Goal: Task Accomplishment & Management: Complete application form

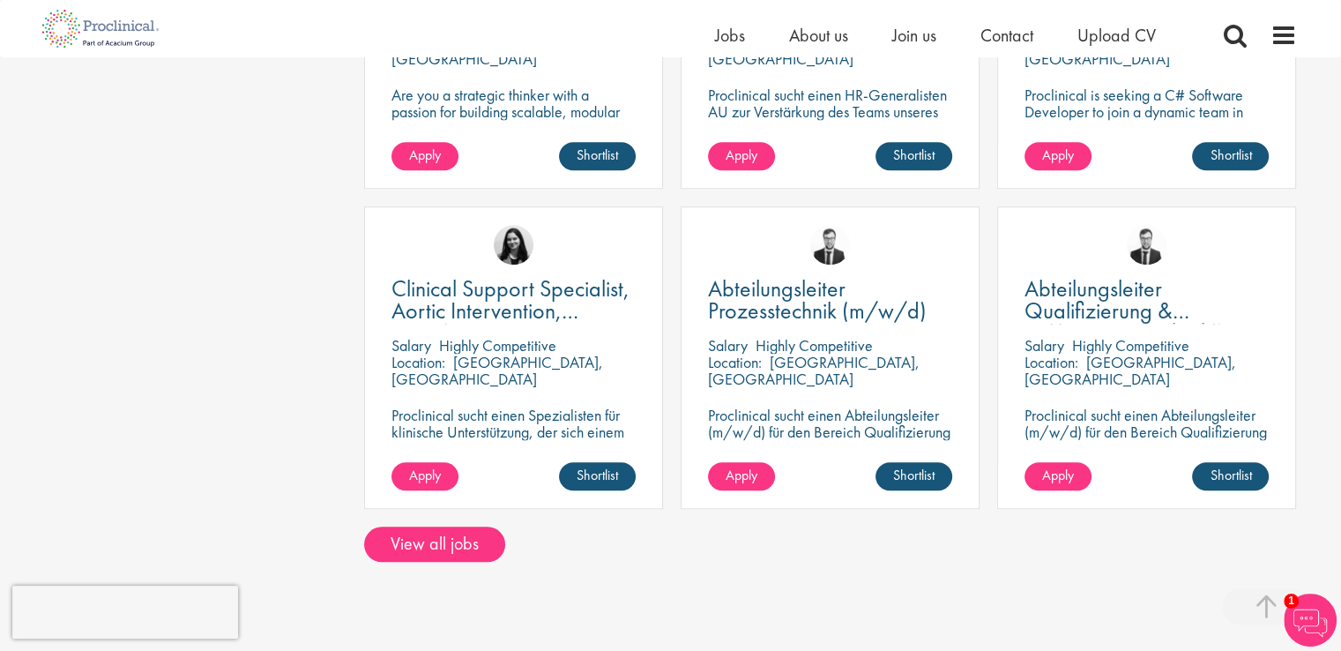
scroll to position [1319, 0]
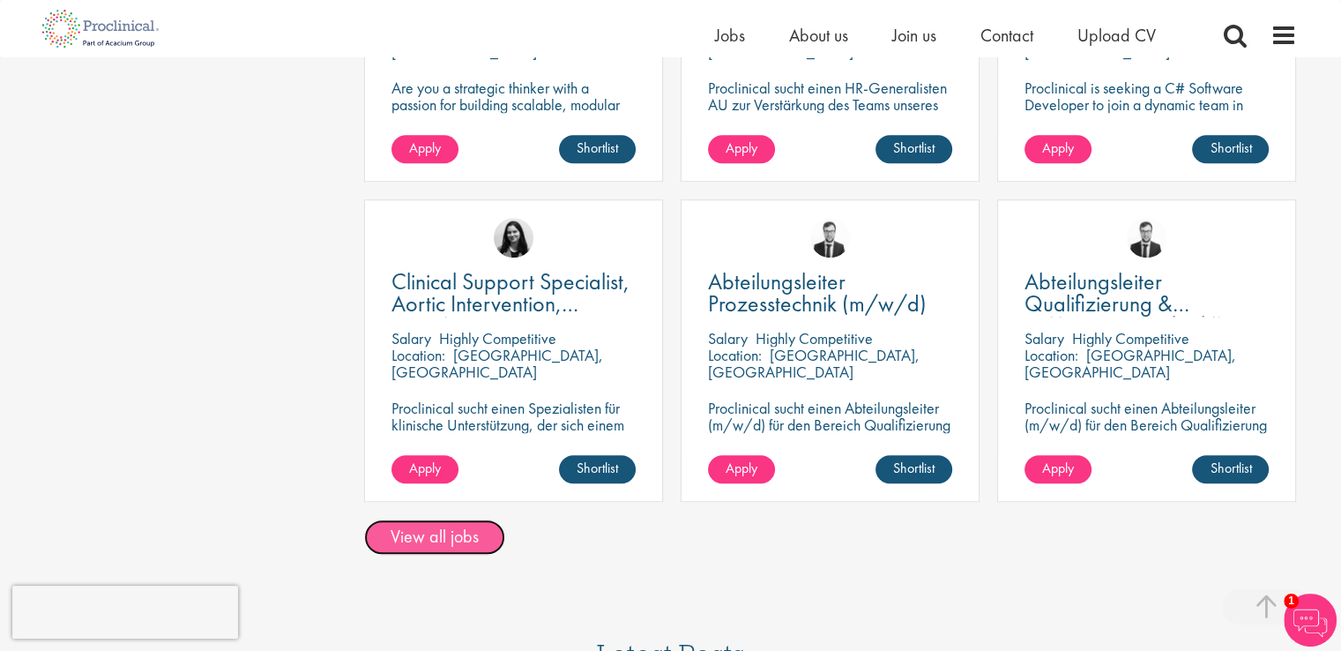
click at [438, 534] on link "View all jobs" at bounding box center [434, 536] width 141 height 35
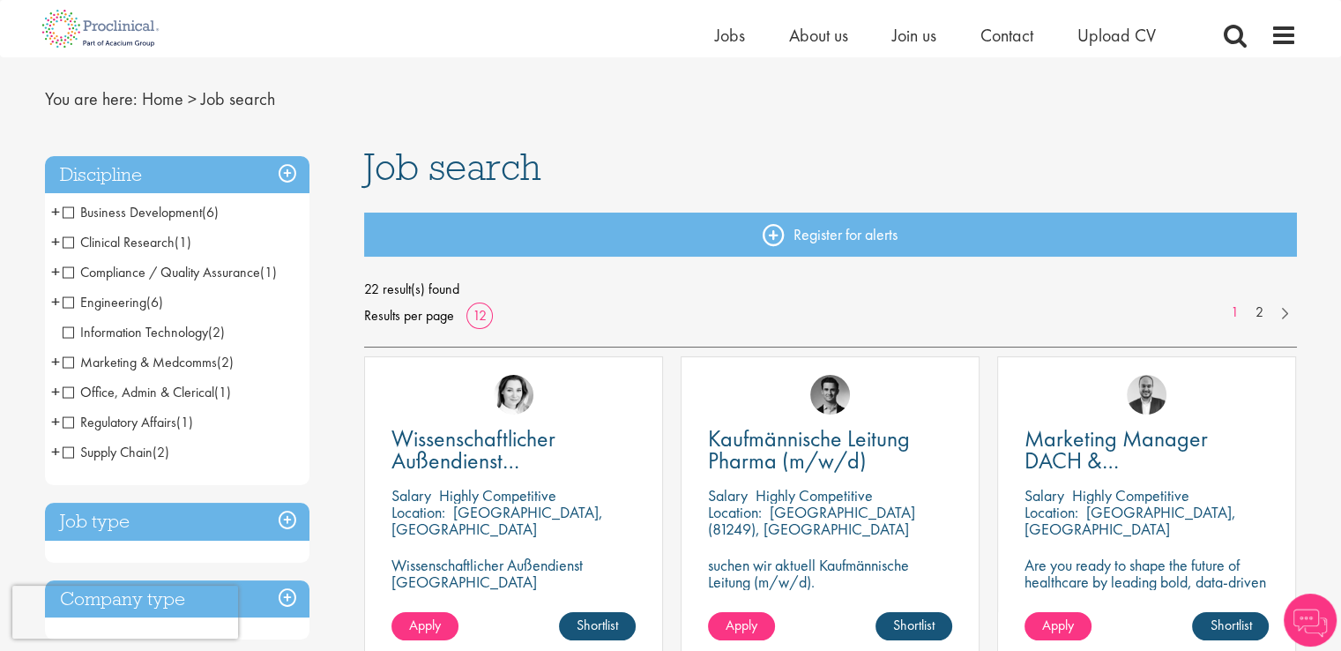
scroll to position [42, 0]
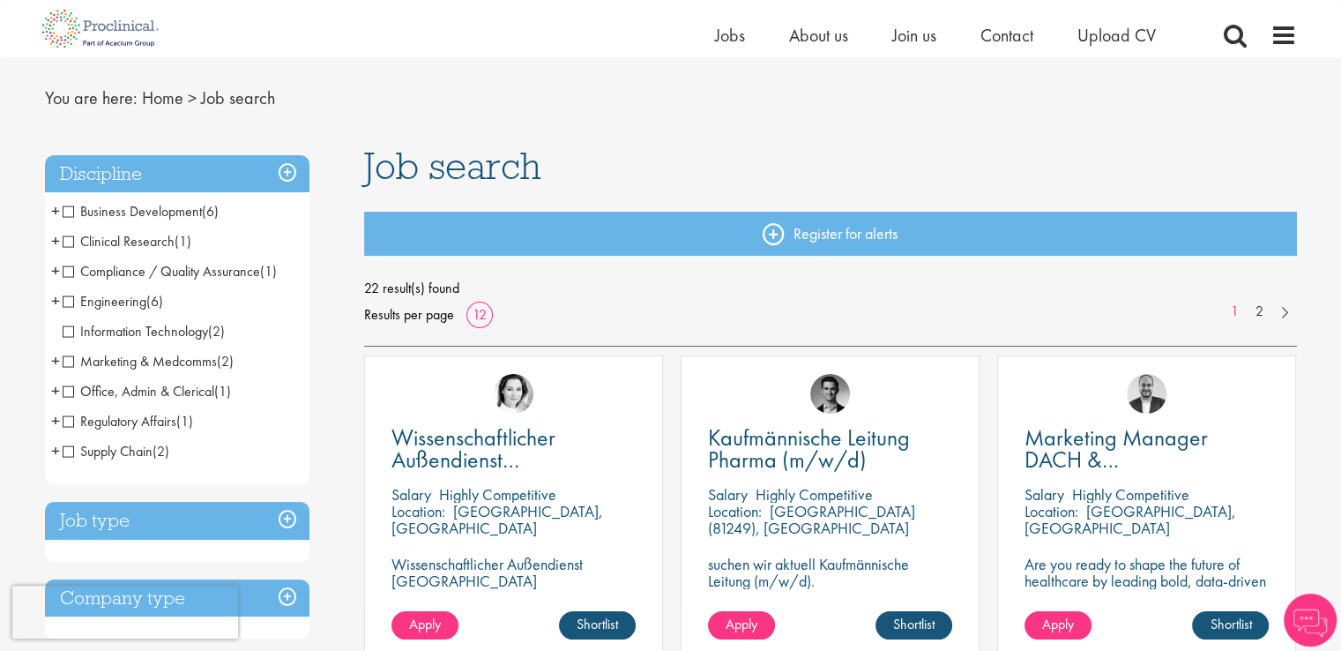
click at [67, 245] on span "Clinical Research" at bounding box center [119, 241] width 112 height 19
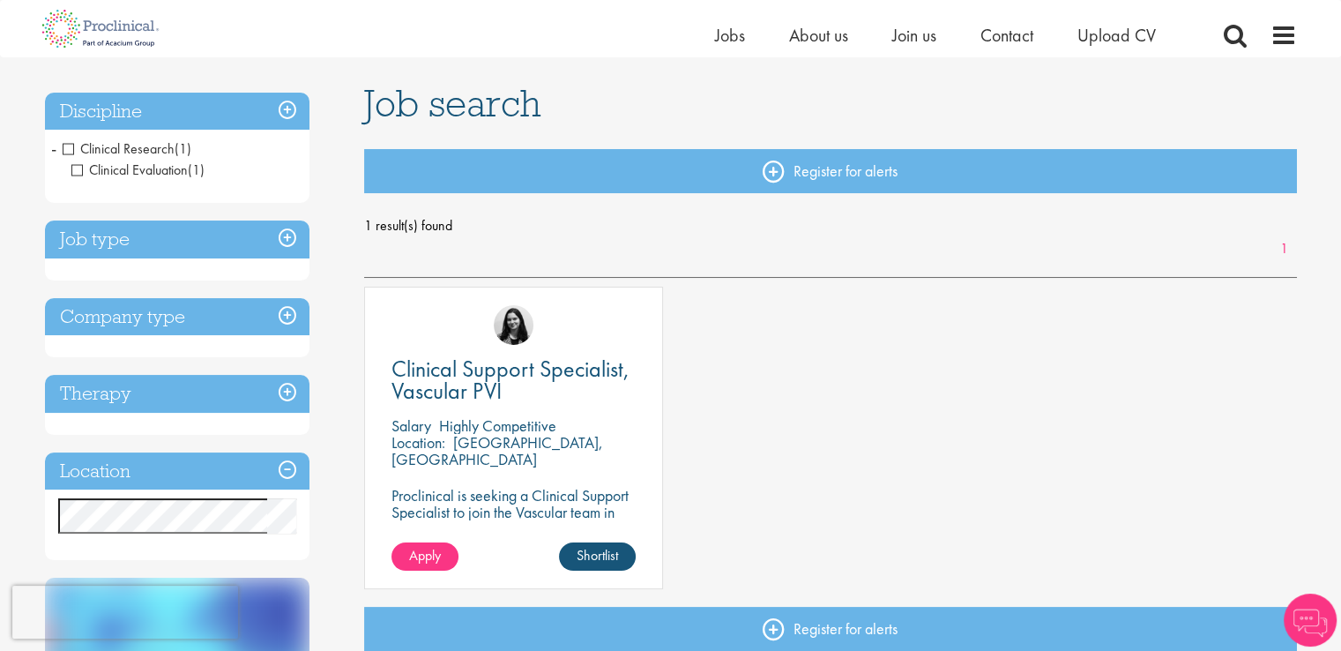
scroll to position [106, 0]
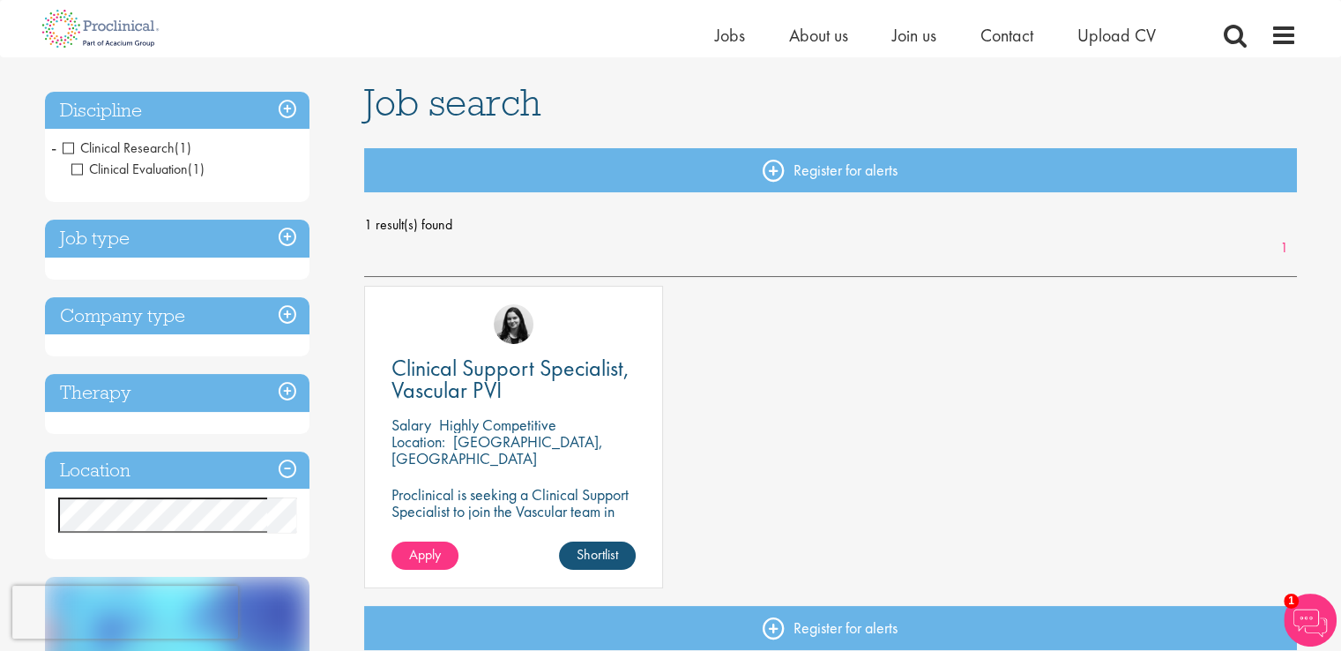
click at [66, 145] on span "Clinical Research" at bounding box center [119, 147] width 112 height 19
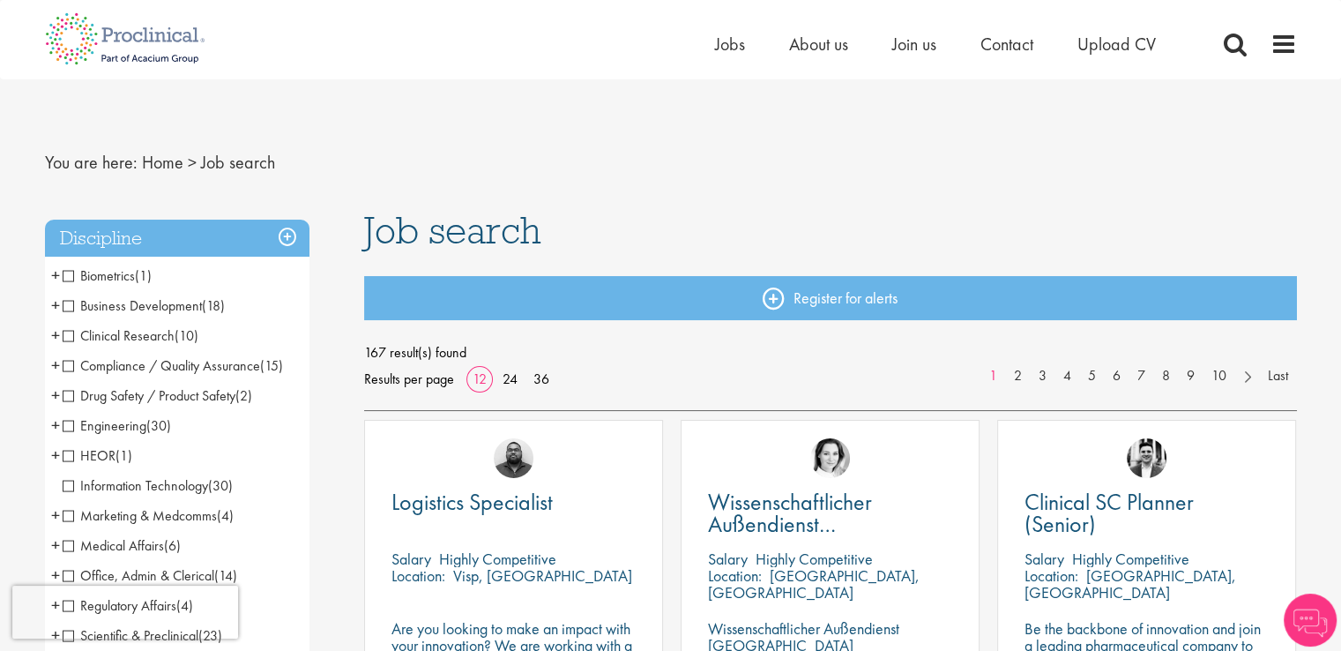
click at [63, 304] on span "Business Development" at bounding box center [132, 305] width 139 height 19
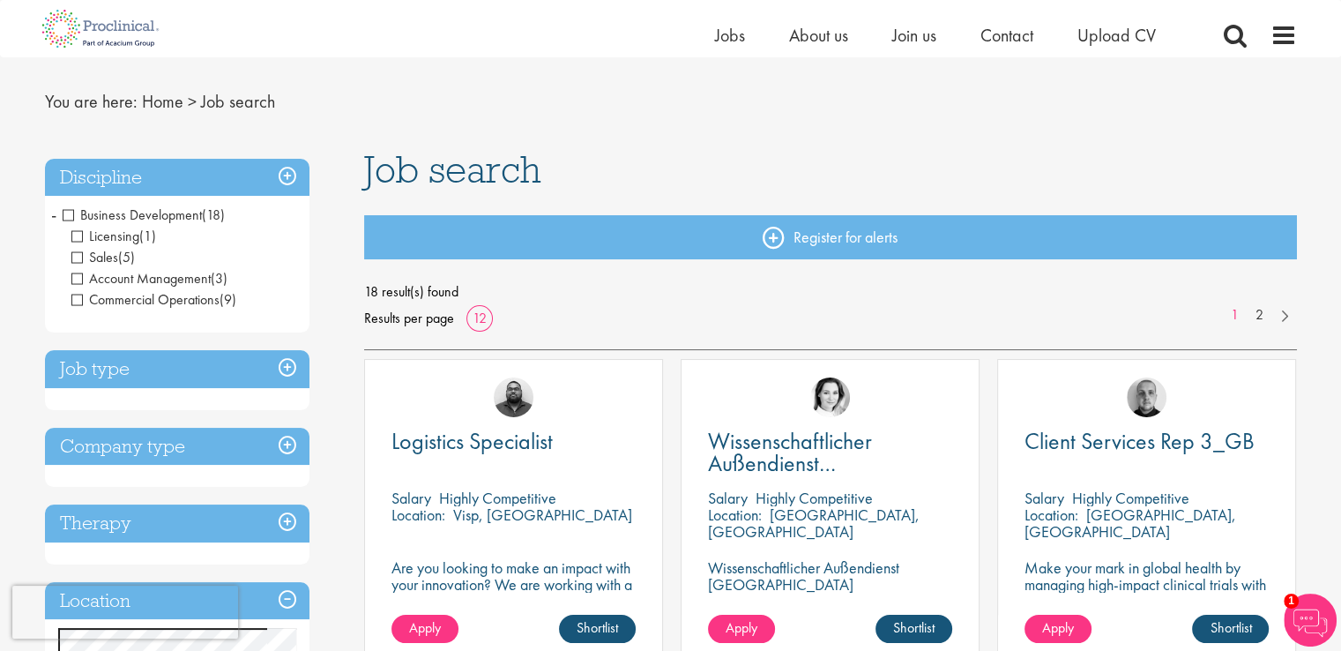
scroll to position [35, 0]
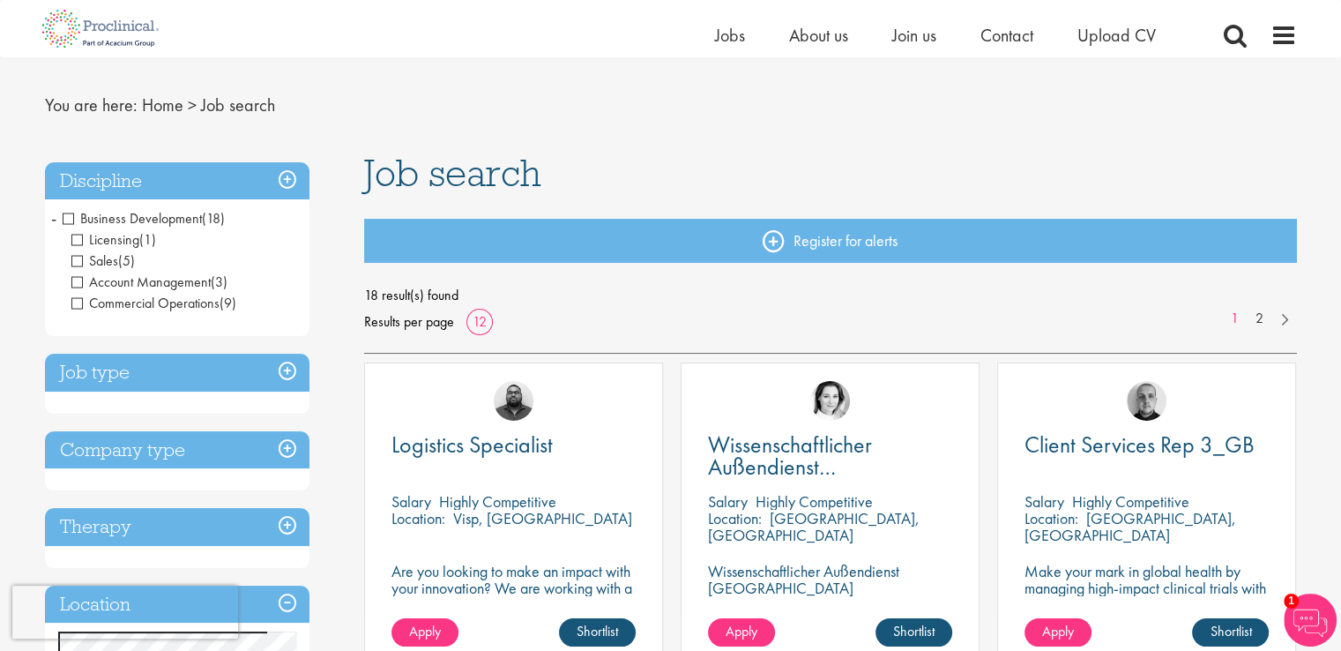
click at [68, 216] on span "Business Development" at bounding box center [132, 218] width 139 height 19
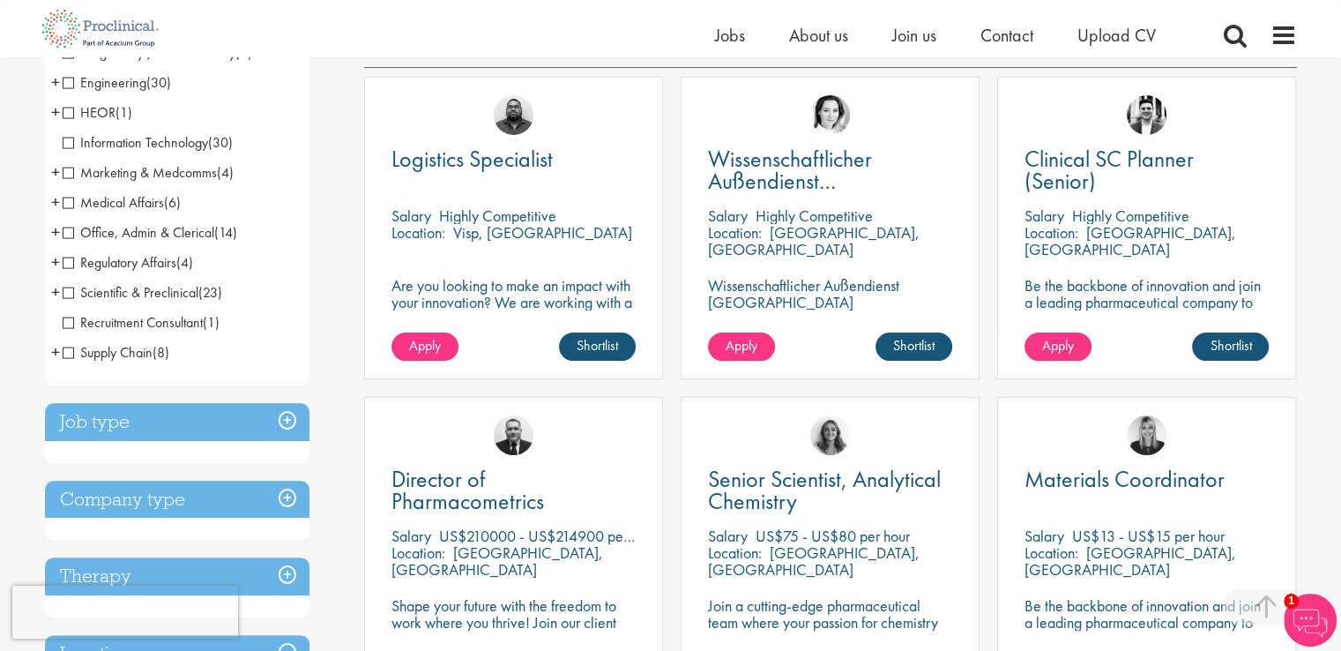
scroll to position [321, 0]
click at [65, 291] on span "Scientific & Preclinical" at bounding box center [131, 292] width 136 height 19
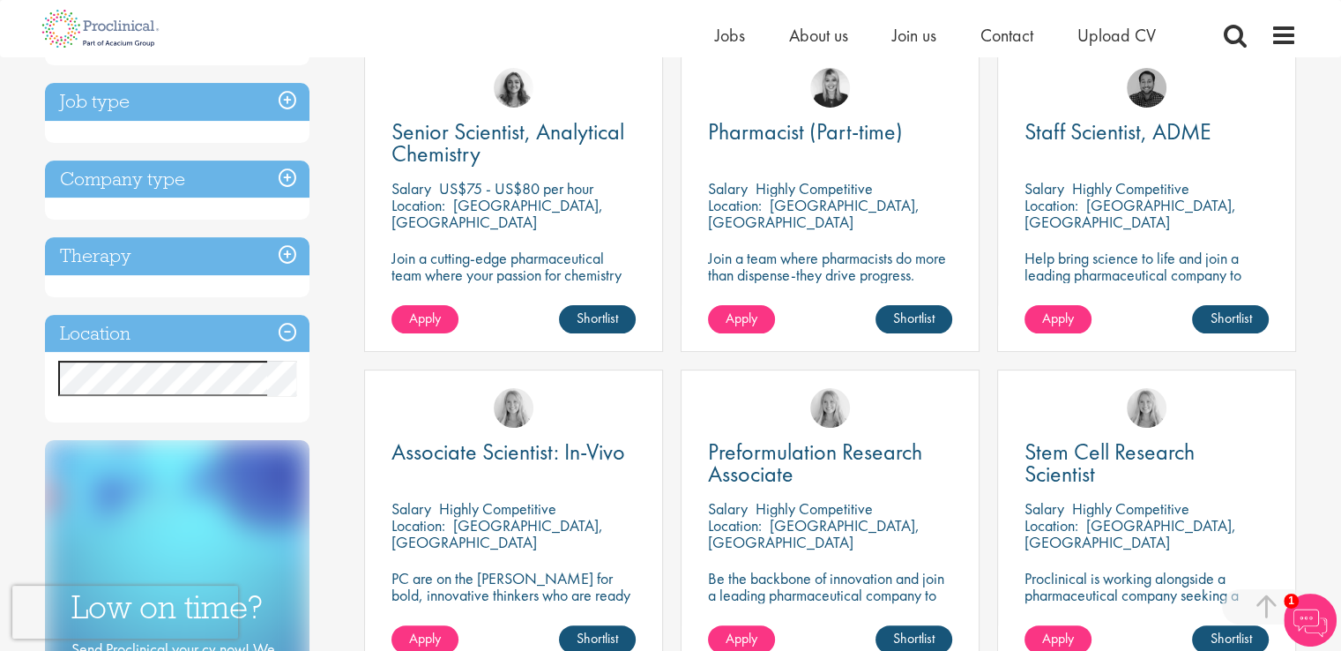
scroll to position [349, 0]
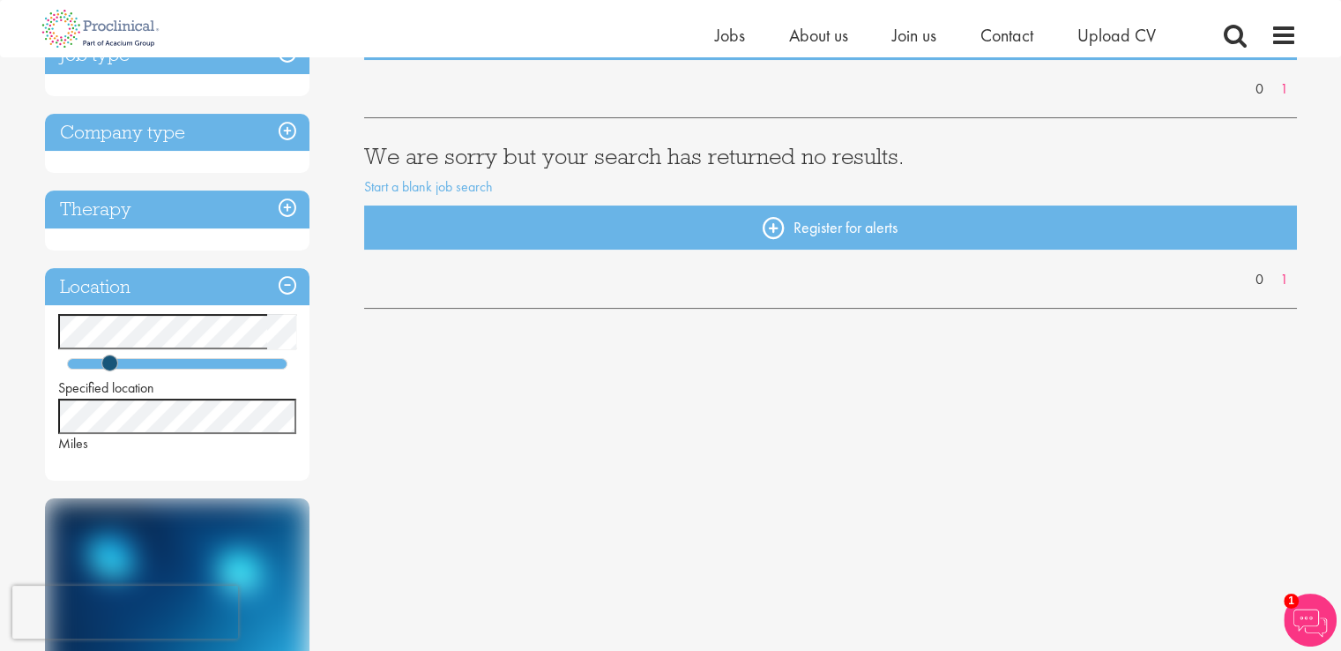
scroll to position [224, 0]
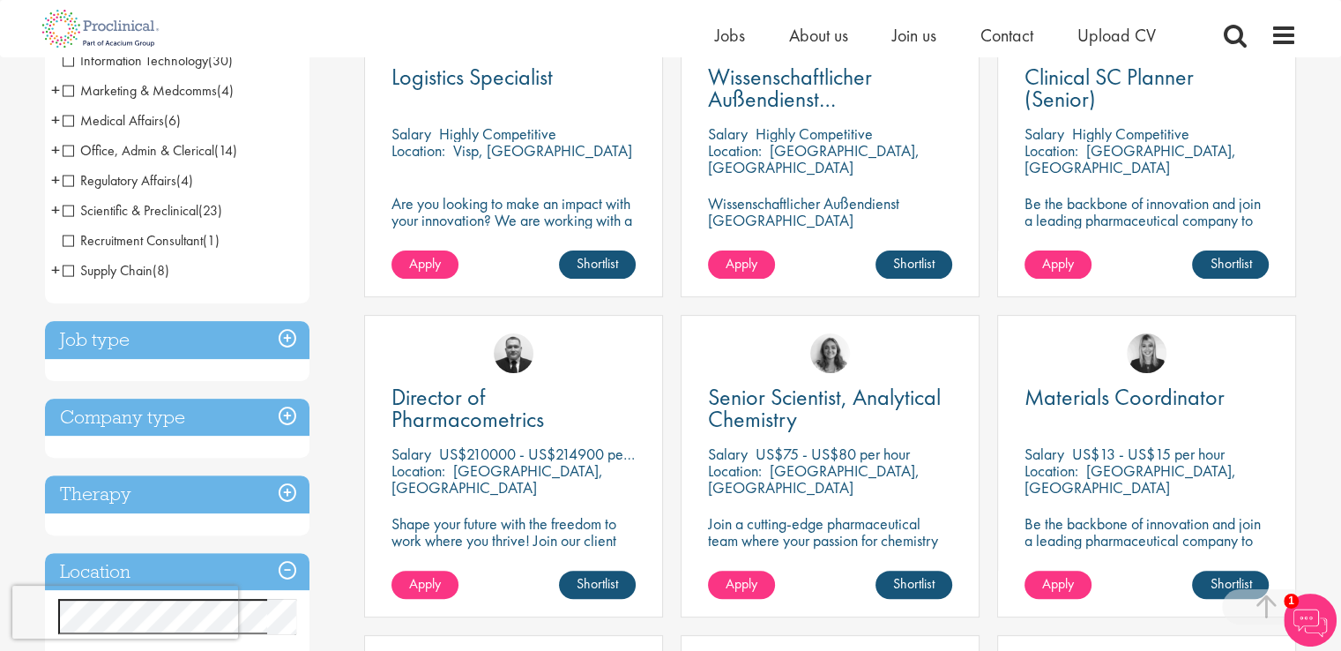
scroll to position [405, 0]
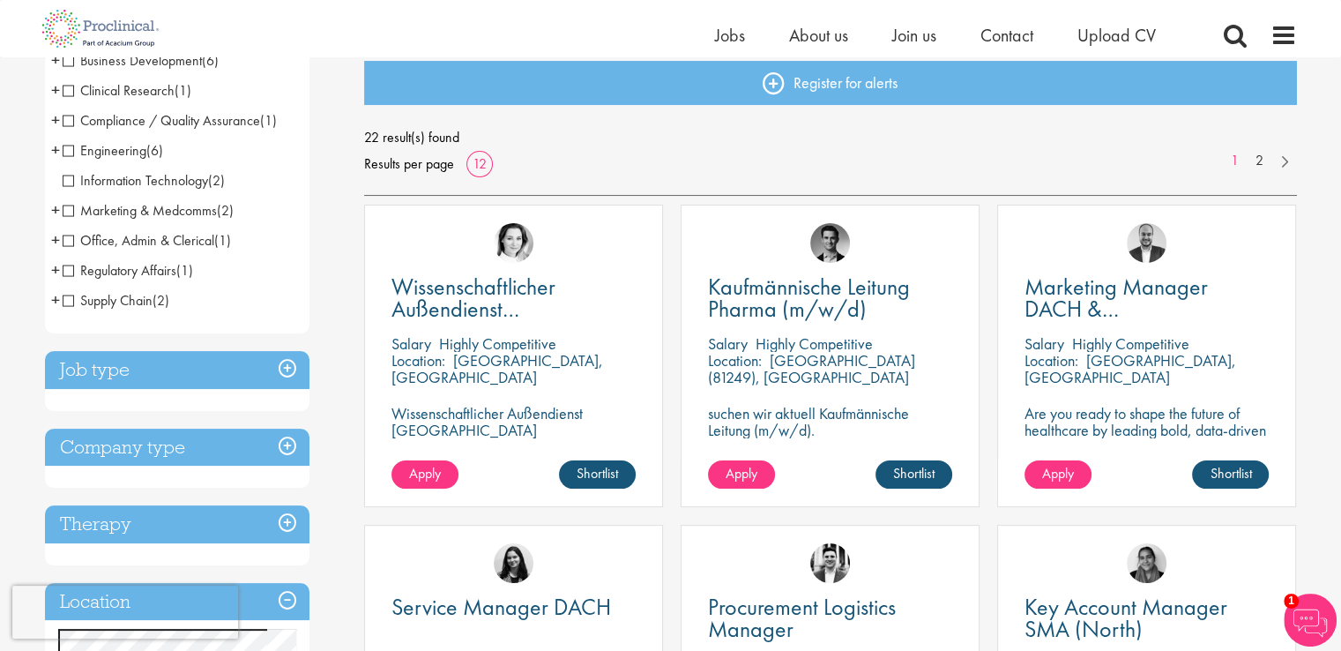
scroll to position [198, 0]
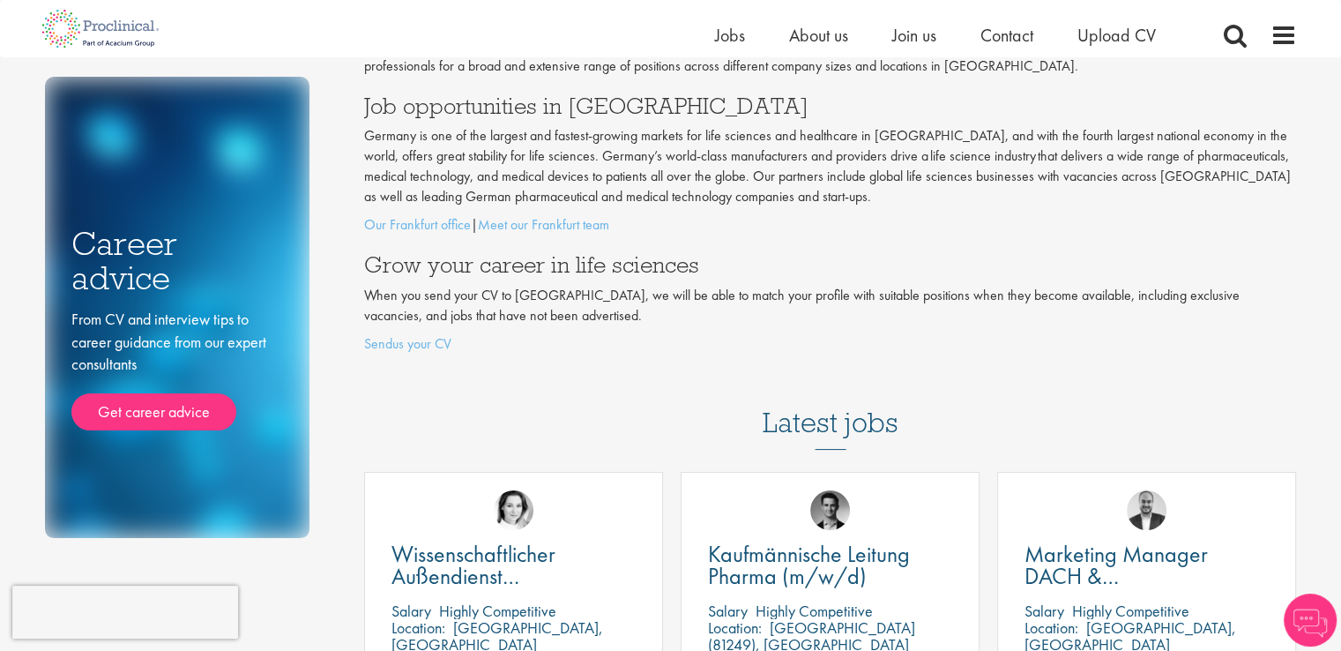
scroll to position [88, 0]
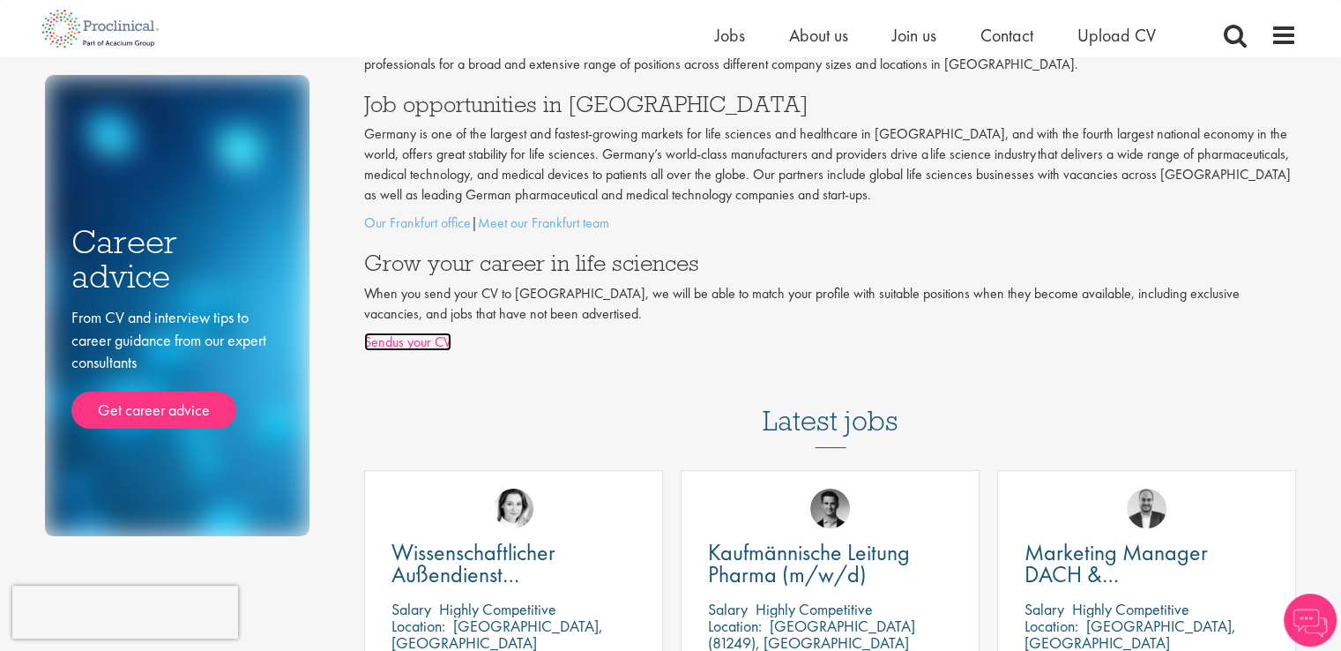
click at [420, 340] on link "Sendus your CV" at bounding box center [407, 341] width 87 height 19
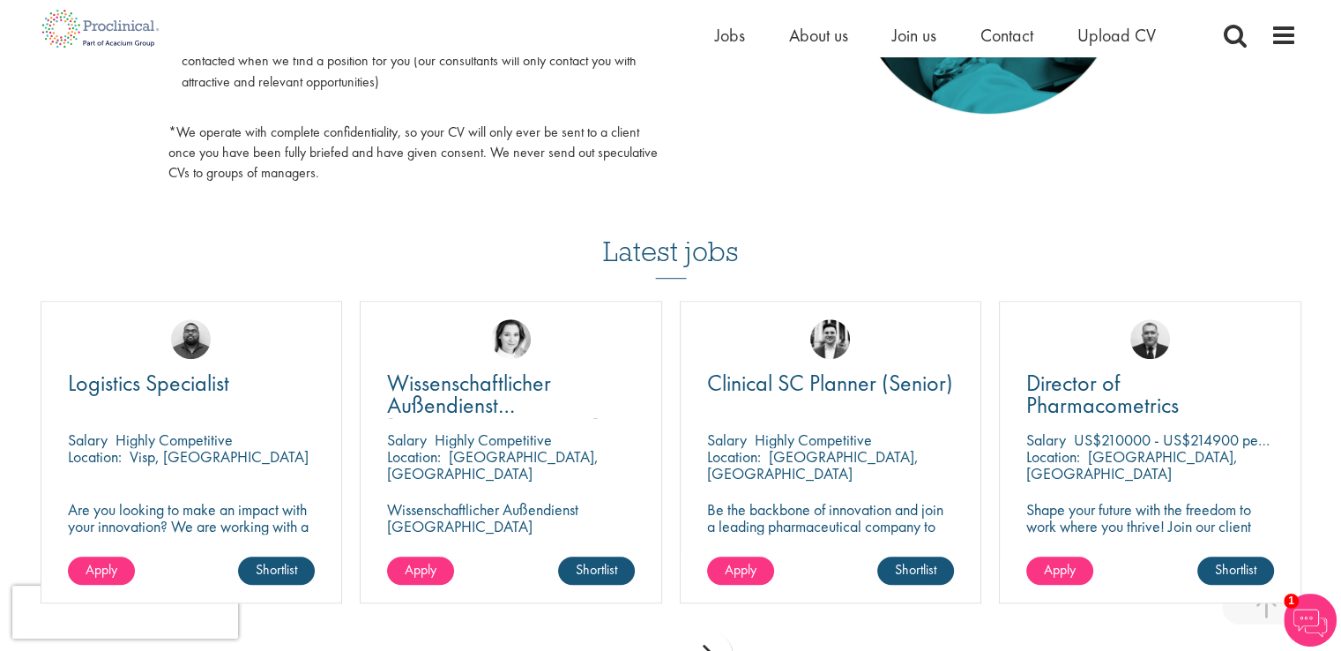
scroll to position [1039, 0]
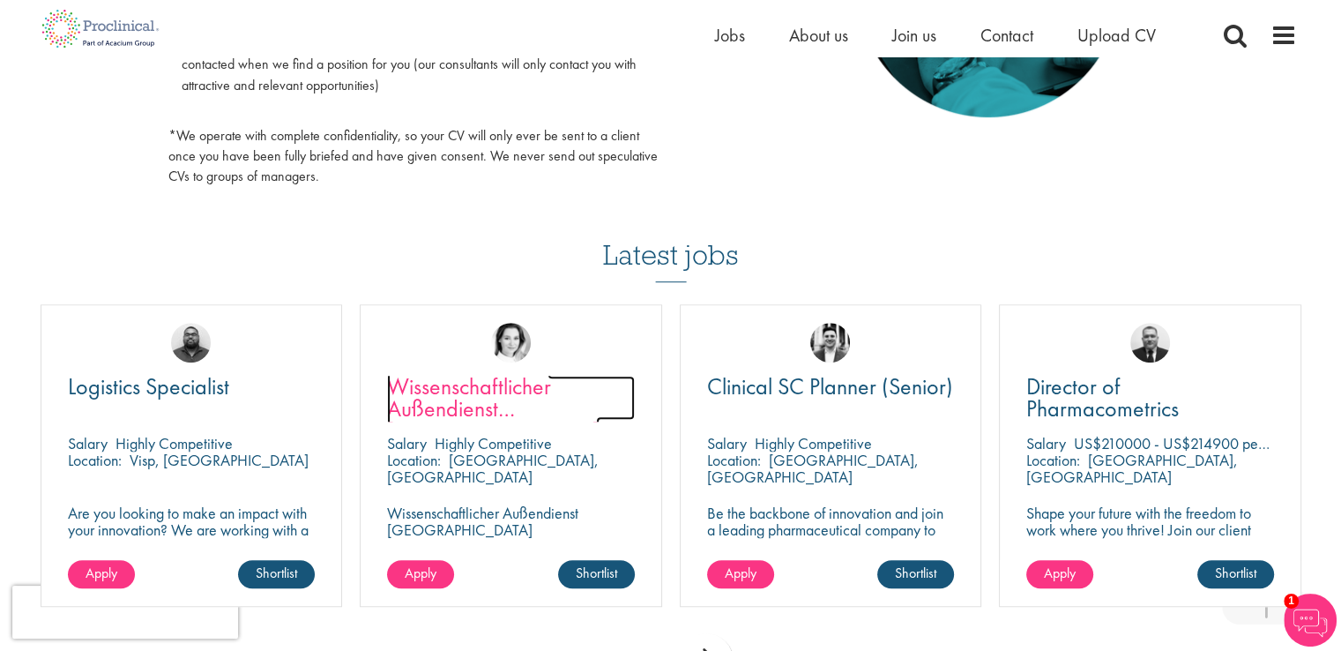
click at [466, 399] on span "Wissenschaftlicher Außendienst [GEOGRAPHIC_DATA]" at bounding box center [493, 408] width 213 height 74
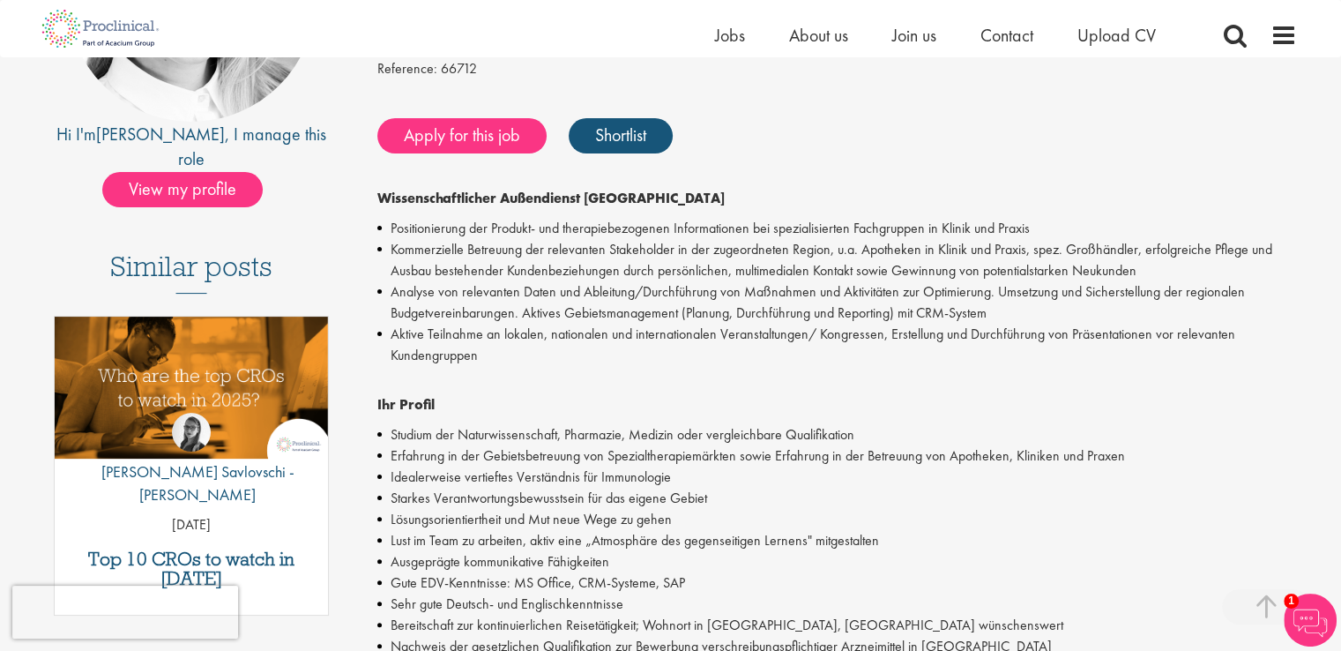
scroll to position [321, 0]
